Goal: Transaction & Acquisition: Subscribe to service/newsletter

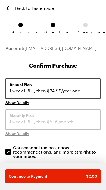
click at [86, 94] on div "Annual Plan 1 week FREE, then $24.99/year one" at bounding box center [53, 88] width 87 height 12
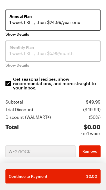
scroll to position [70, 0]
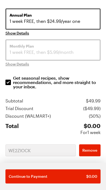
click at [38, 143] on div "Annual Plan 1 week FREE, then $24.99/year one Show Details Monthly Plan 1 week …" at bounding box center [52, 172] width 95 height 328
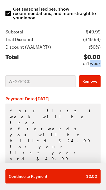
scroll to position [139, 0]
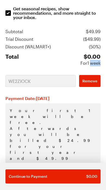
click at [56, 175] on div "Continue to Payment $ 0.00" at bounding box center [53, 176] width 89 height 5
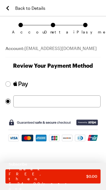
click at [57, 167] on span "Subscribe" at bounding box center [47, 164] width 77 height 5
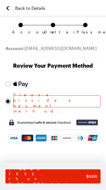
click at [20, 83] on img at bounding box center [20, 84] width 15 height 6
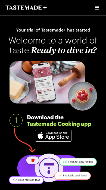
click at [94, 11] on div at bounding box center [97, 7] width 7 height 15
click at [98, 6] on icon "Open menu" at bounding box center [97, 8] width 4 height 4
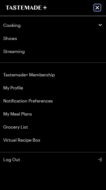
click at [97, 8] on icon "Close menu" at bounding box center [97, 7] width 7 height 7
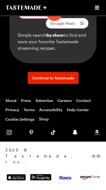
scroll to position [708, 0]
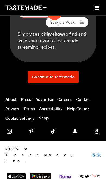
click at [69, 80] on span "Continue to Tastemade" at bounding box center [53, 76] width 42 height 5
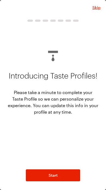
click at [94, 9] on span "Skip" at bounding box center [96, 7] width 8 height 5
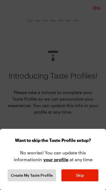
click at [77, 174] on span "Skip" at bounding box center [80, 175] width 8 height 5
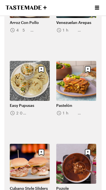
scroll to position [267, 0]
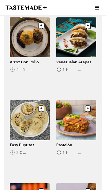
click at [99, 7] on icon "Open menu" at bounding box center [97, 7] width 7 height 7
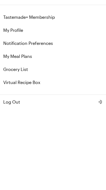
scroll to position [203, 0]
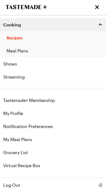
click at [39, 167] on link "Virtual Recipe Box" at bounding box center [53, 165] width 106 height 13
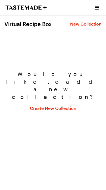
click at [91, 26] on span "New Collection" at bounding box center [86, 23] width 32 height 5
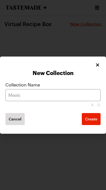
click at [95, 66] on icon "Close" at bounding box center [97, 64] width 5 height 5
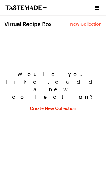
click at [98, 11] on button "Open menu" at bounding box center [97, 7] width 7 height 7
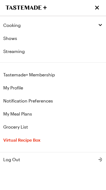
click at [54, 52] on link "Streaming" at bounding box center [53, 51] width 106 height 13
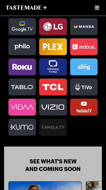
scroll to position [255, 0]
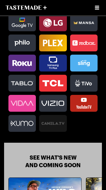
click at [20, 62] on icon at bounding box center [21, 63] width 27 height 11
